Goal: Task Accomplishment & Management: Manage account settings

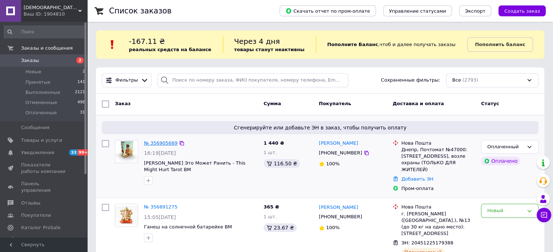
click at [158, 145] on link "№ 356905689" at bounding box center [160, 143] width 33 height 5
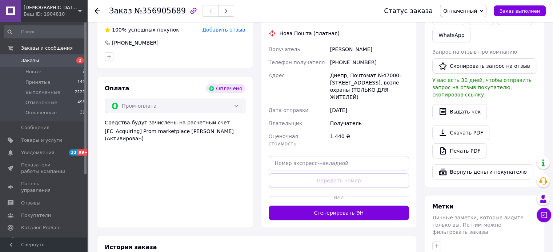
scroll to position [218, 0]
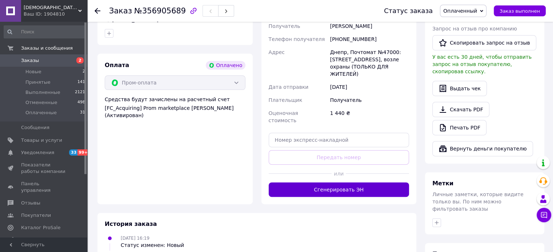
click at [328, 183] on button "Сгенерировать ЭН" at bounding box center [338, 190] width 141 height 15
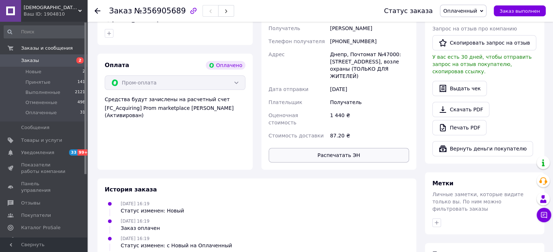
click at [318, 148] on button "Распечатать ЭН" at bounding box center [338, 155] width 141 height 15
click at [35, 63] on span "Заказы" at bounding box center [30, 60] width 18 height 7
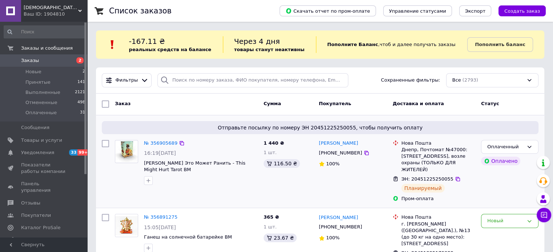
scroll to position [109, 0]
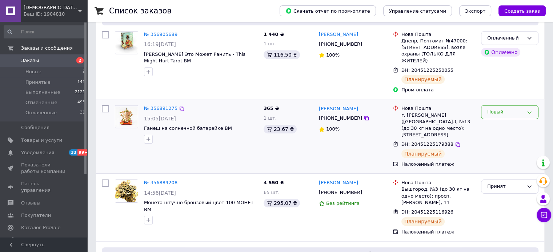
click at [494, 109] on div "Новый" at bounding box center [505, 113] width 36 height 8
click at [496, 121] on li "Принят" at bounding box center [509, 127] width 57 height 13
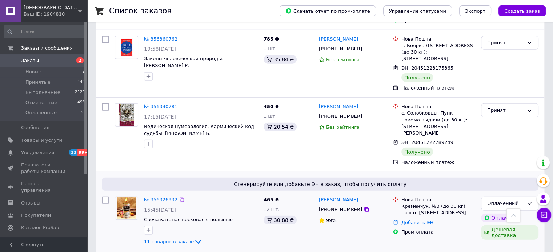
scroll to position [2035, 0]
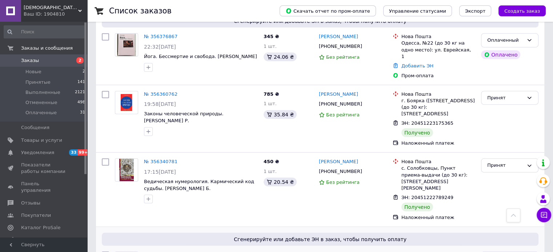
click at [159, 252] on link "№ 356326932" at bounding box center [160, 254] width 33 height 5
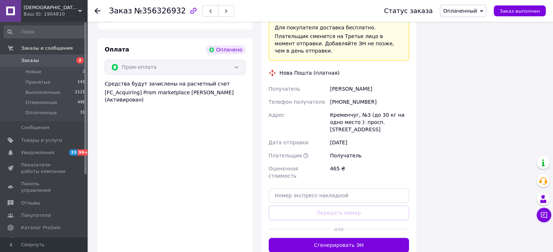
scroll to position [796, 0]
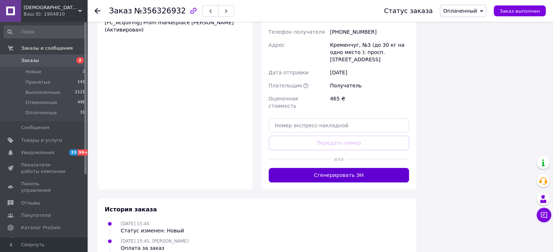
click at [332, 168] on button "Сгенерировать ЭН" at bounding box center [338, 175] width 141 height 15
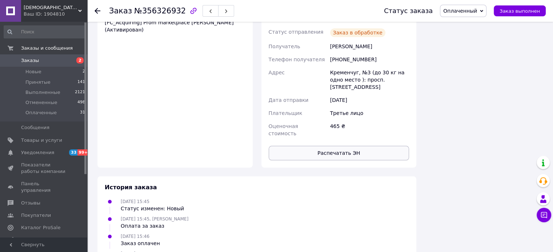
click at [342, 146] on button "Распечатать ЭН" at bounding box center [338, 153] width 141 height 15
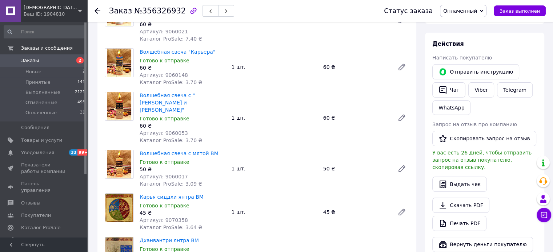
scroll to position [0, 0]
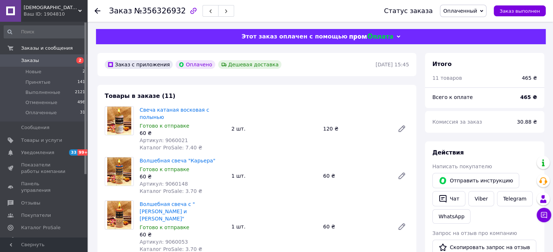
click at [59, 62] on span "Заказы" at bounding box center [44, 60] width 46 height 7
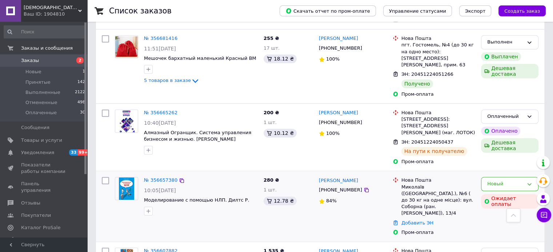
scroll to position [727, 0]
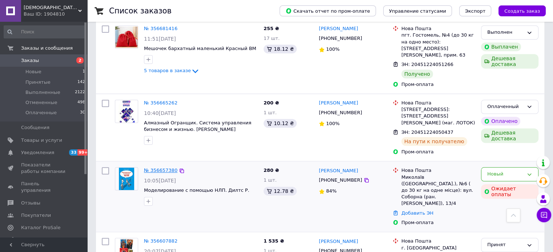
click at [164, 168] on link "№ 356657380" at bounding box center [160, 170] width 33 height 5
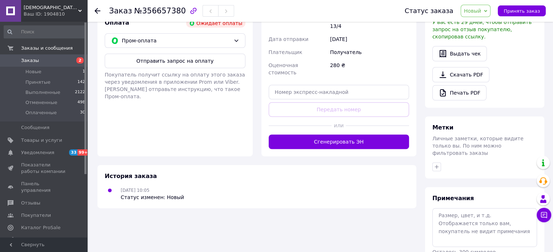
scroll to position [195, 0]
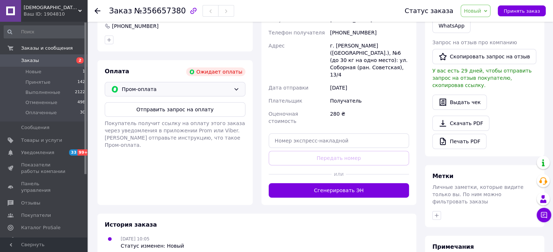
click at [169, 91] on span "Пром-оплата" at bounding box center [176, 89] width 109 height 8
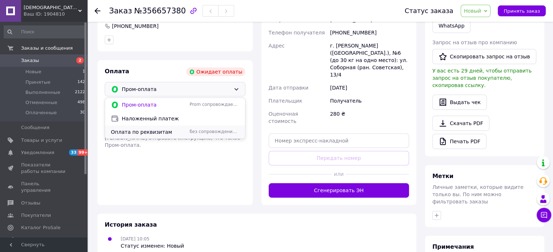
click at [159, 132] on span "Оплата по реквизитам" at bounding box center [149, 132] width 76 height 7
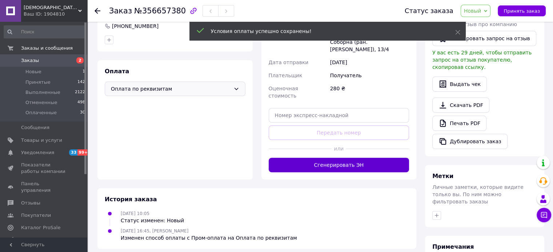
click at [314, 158] on button "Сгенерировать ЭН" at bounding box center [338, 165] width 141 height 15
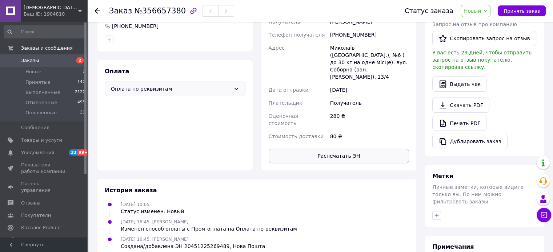
click at [323, 149] on button "Распечатать ЭН" at bounding box center [338, 156] width 141 height 15
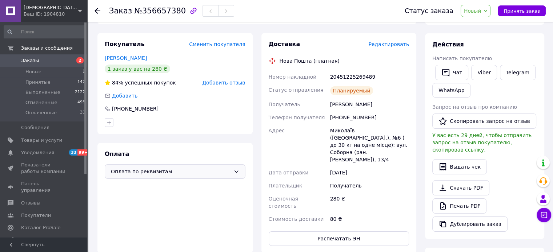
scroll to position [13, 0]
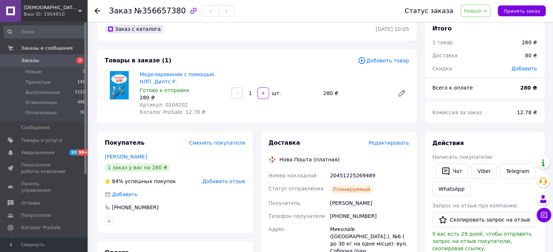
click at [169, 104] on span "Артикул: 0104202" at bounding box center [164, 105] width 48 height 6
copy span "0104202"
drag, startPoint x: 137, startPoint y: 72, endPoint x: 159, endPoint y: 80, distance: 23.3
click at [159, 80] on div "Моделирование с помощью НЛП. Дилтс Р. Готово к отправке 280 ₴ Артикул: 0104202 …" at bounding box center [183, 93] width 92 height 48
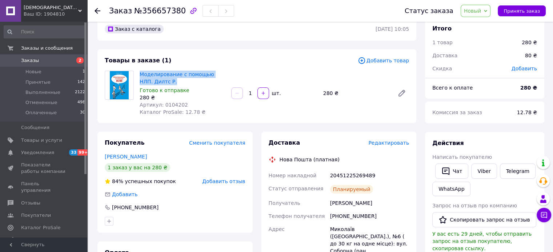
copy link "Моделирование с помощью НЛП. Дилтс Р."
